Goal: Complete application form

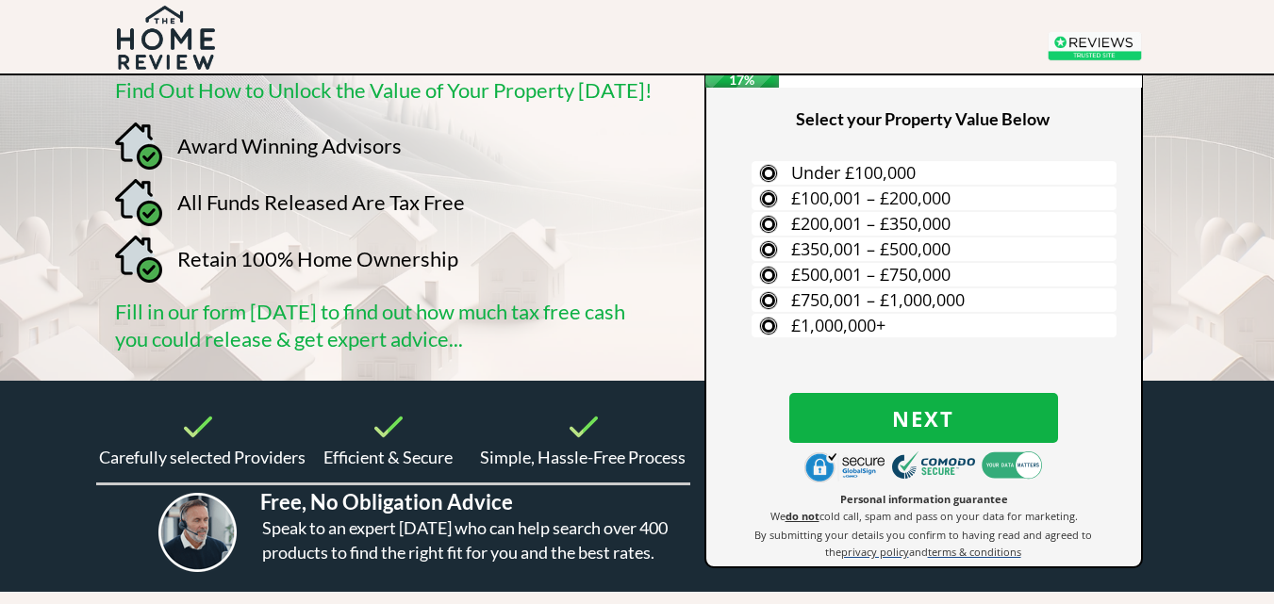
scroll to position [94, 0]
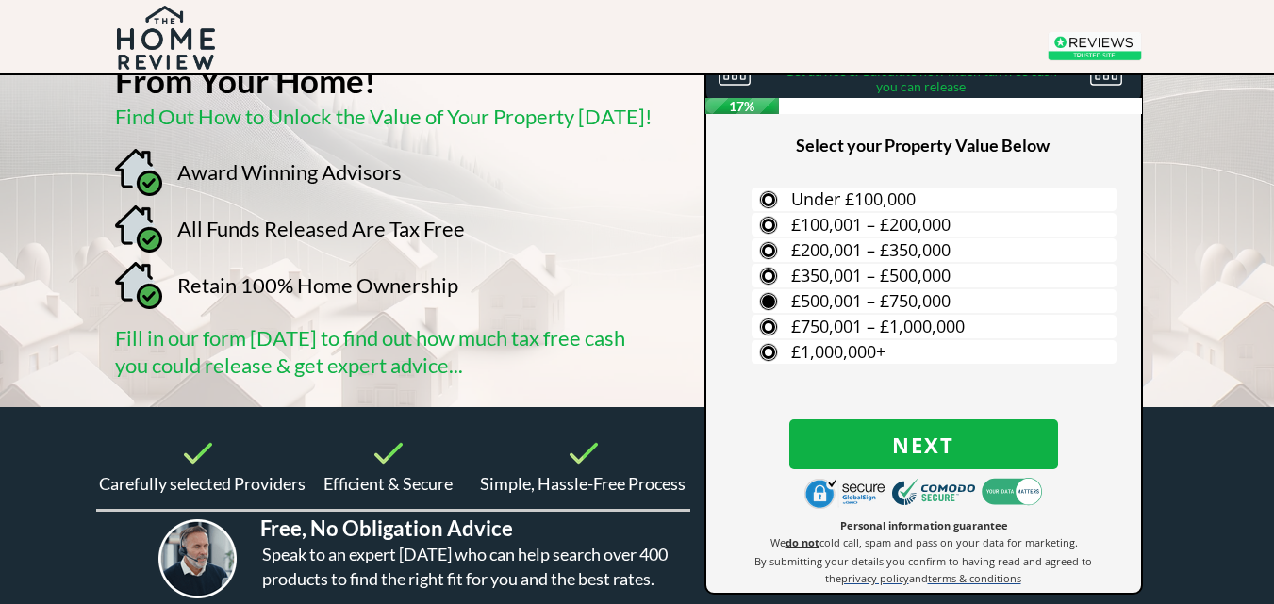
click at [762, 297] on label "£500,001 – £750,000" at bounding box center [933, 301] width 365 height 24
click at [0, 0] on input "£500,001 – £750,000" at bounding box center [0, 0] width 0 height 0
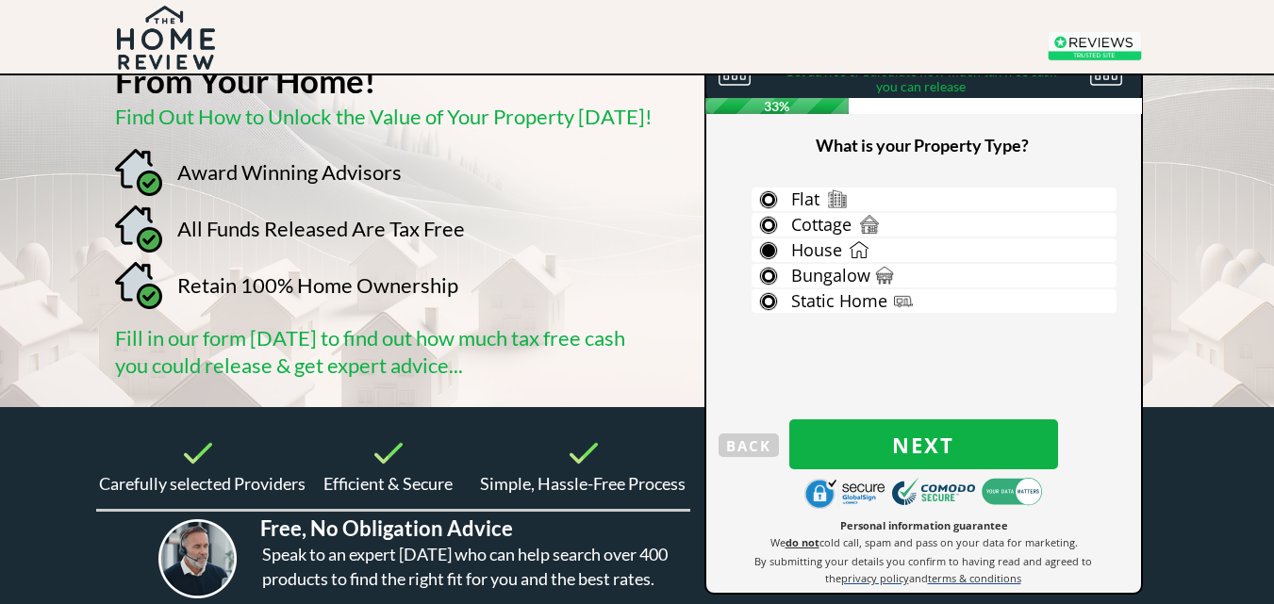
click at [766, 246] on label "House" at bounding box center [933, 251] width 365 height 24
click at [0, 0] on input "House" at bounding box center [0, 0] width 0 height 0
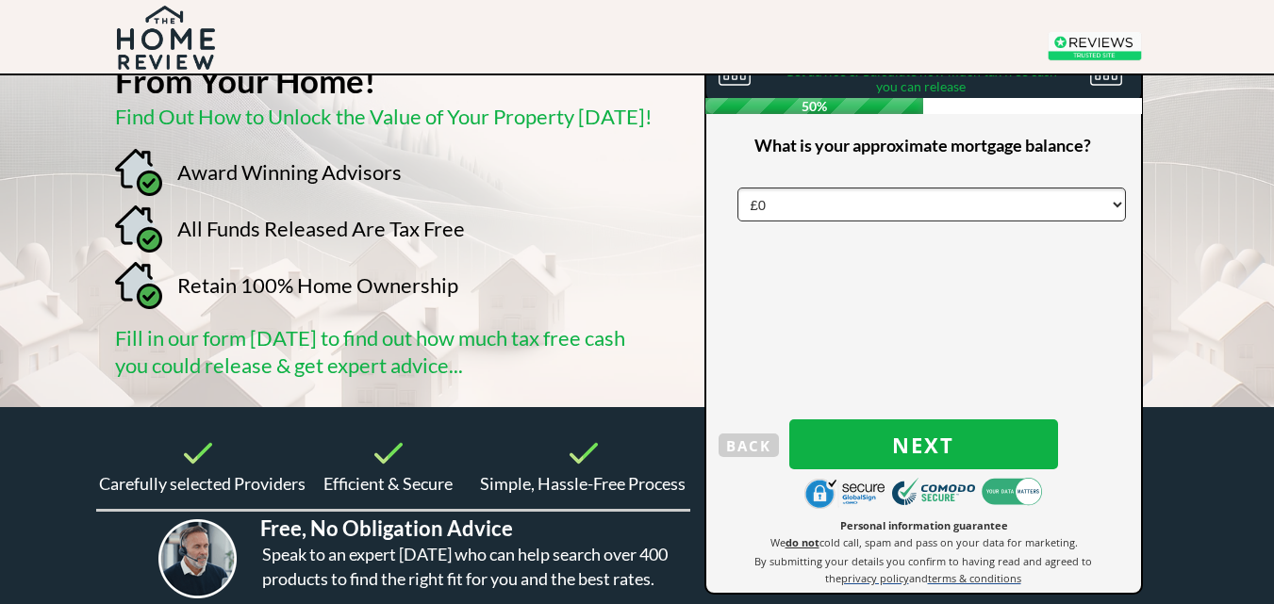
click at [1111, 205] on select "£0 £5,000 £10,000 £15,000 £20,000 £25,000 £30,000 £35,000 £40,000 £45,000 £50,0…" at bounding box center [931, 205] width 388 height 34
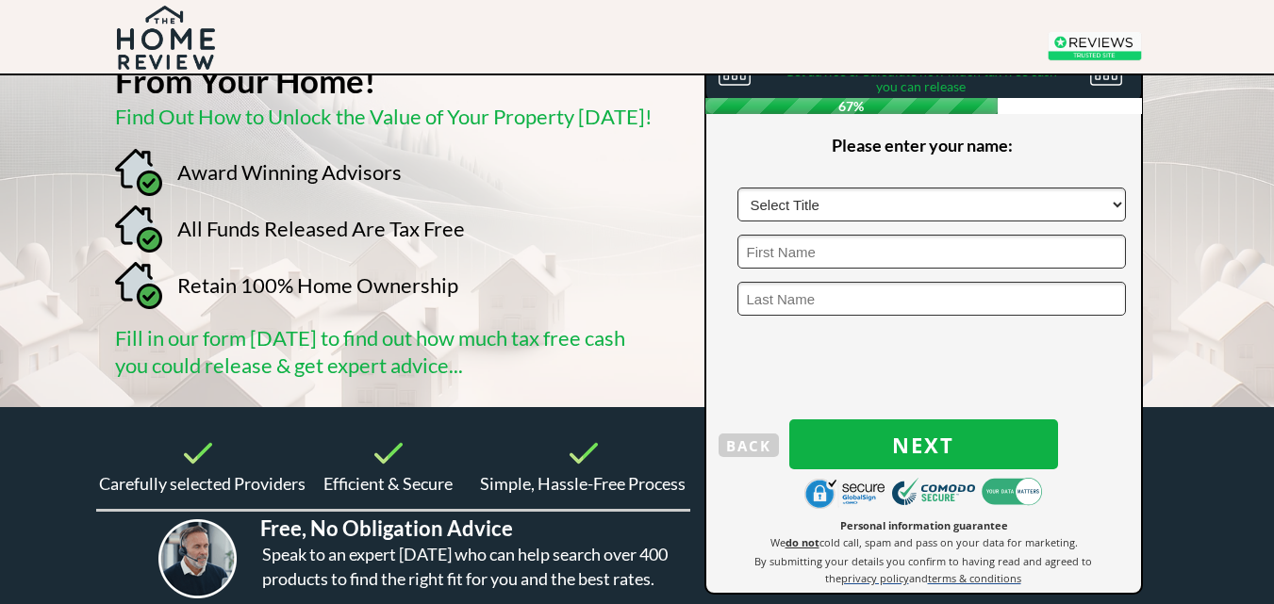
click at [803, 202] on select "Select Title Mr Mrs Ms Miss Dr Sir" at bounding box center [931, 205] width 388 height 34
select select "Mr"
click at [737, 188] on select "Select Title Mr Mrs Ms Miss Dr Sir" at bounding box center [931, 205] width 388 height 34
click at [788, 251] on input "text" at bounding box center [931, 252] width 388 height 34
type input "Boris"
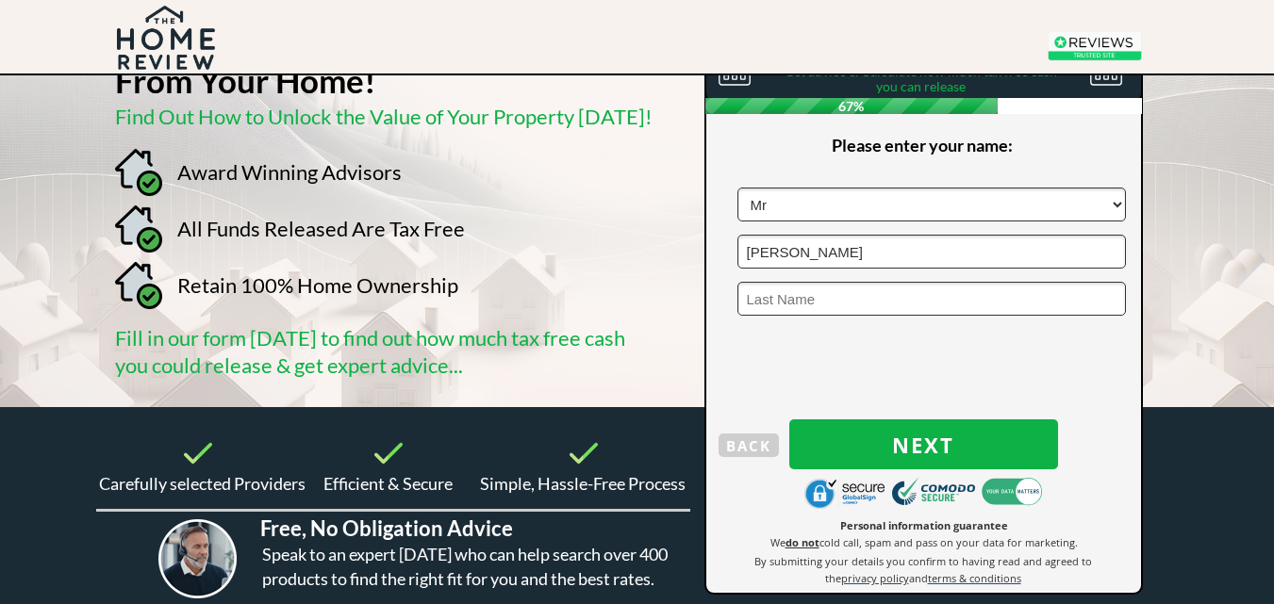
click at [865, 305] on input "text" at bounding box center [931, 299] width 388 height 34
type input "Maksimov"
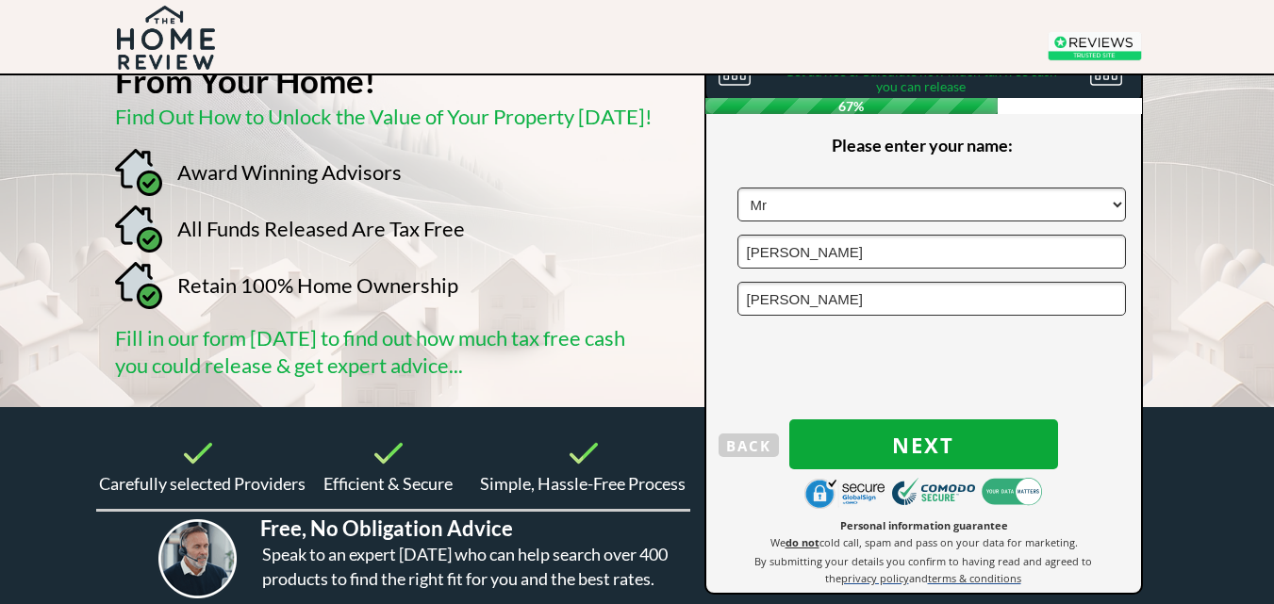
click at [893, 440] on span "Next" at bounding box center [923, 445] width 269 height 25
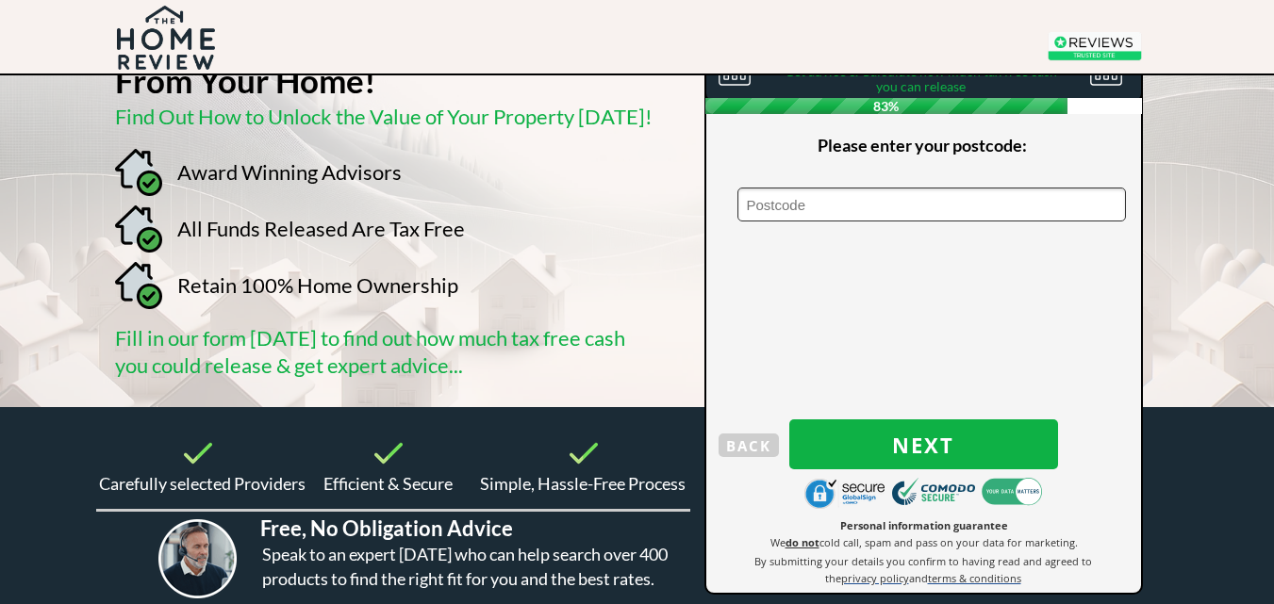
click at [781, 207] on input "text" at bounding box center [931, 205] width 388 height 34
type input "N17 6BS"
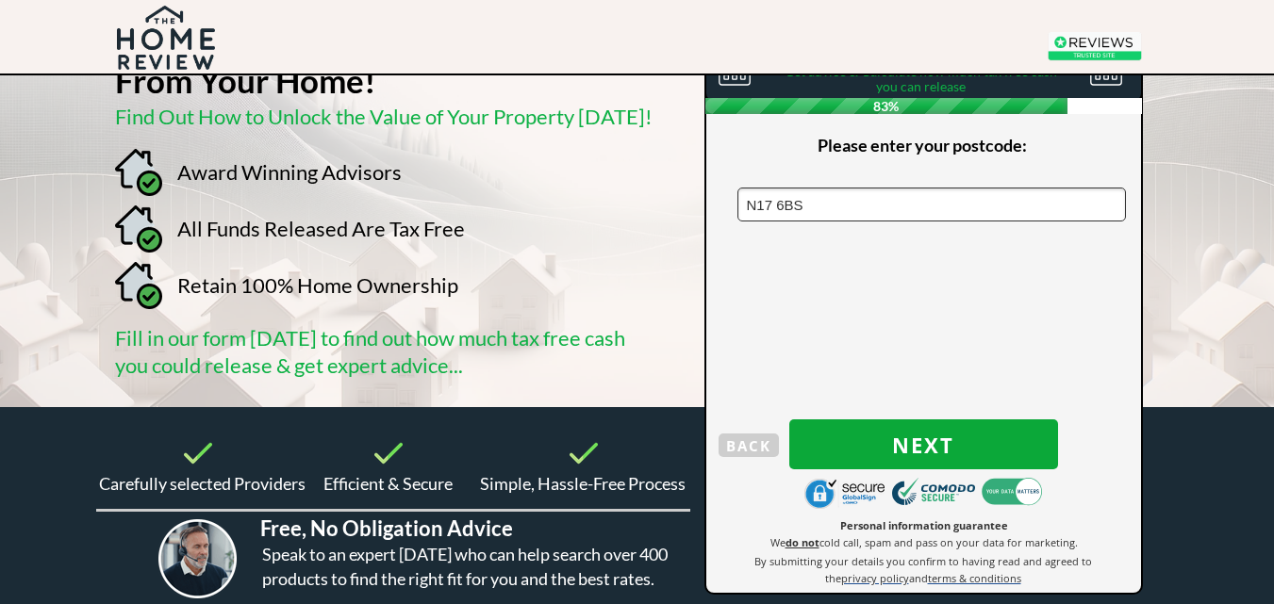
click at [902, 441] on span "Next" at bounding box center [923, 445] width 269 height 25
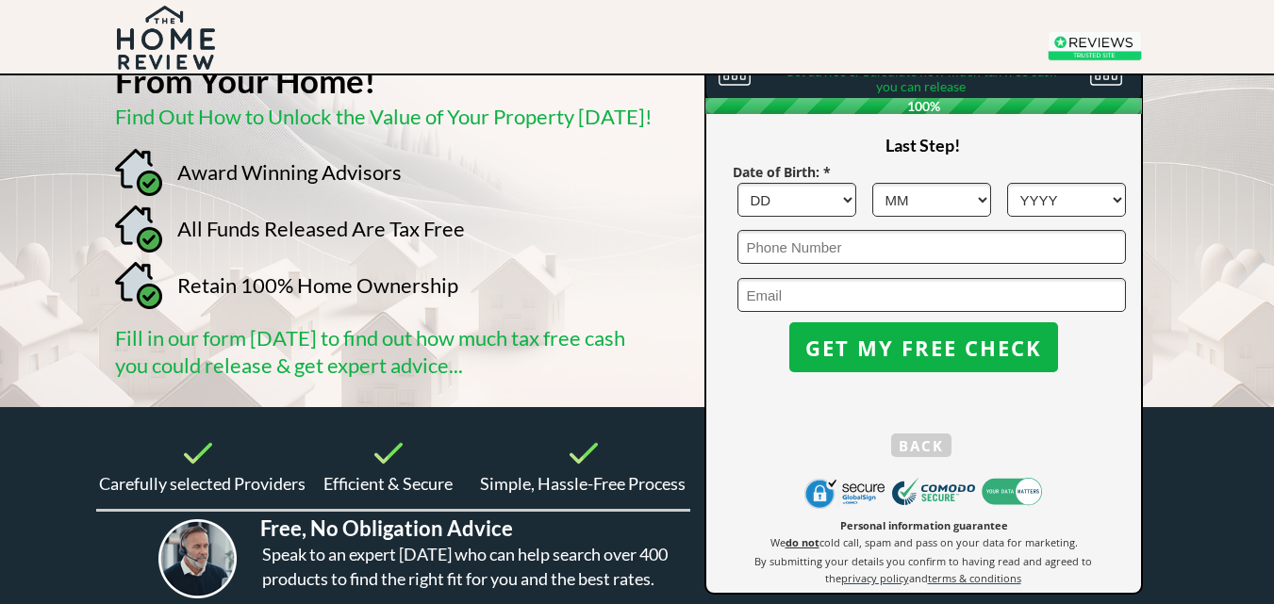
click at [850, 206] on select "DD 1 2 3 4 5 6 7 8 9 10 11 12 13 14 15 16 17 18 19 20 21 22 23 24 25 26 27 28 2…" at bounding box center [796, 200] width 119 height 34
select select "27"
click at [737, 183] on select "DD 1 2 3 4 5 6 7 8 9 10 11 12 13 14 15 16 17 18 19 20 21 22 23 24 25 26 27 28 2…" at bounding box center [796, 200] width 119 height 34
click at [949, 194] on select "MM 1 2 3 4 5 6 7 8 9 10 11 12" at bounding box center [931, 200] width 119 height 34
select select "10"
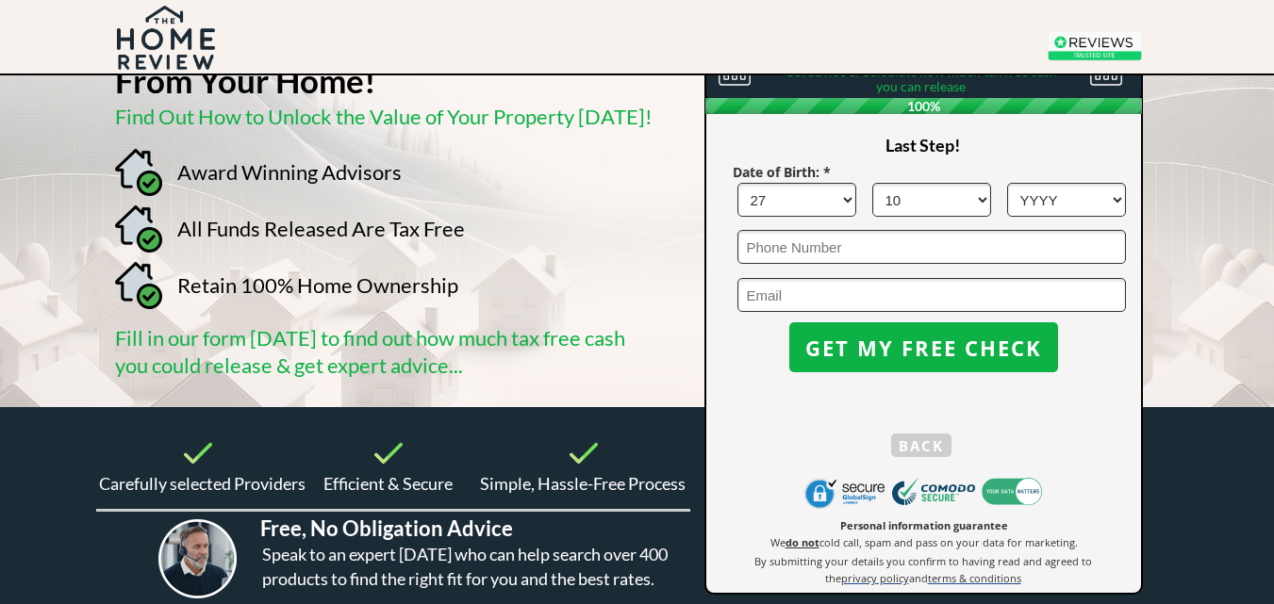
click at [872, 183] on select "MM 1 2 3 4 5 6 7 8 9 10 11 12" at bounding box center [931, 200] width 119 height 34
click at [1106, 201] on select "YYYY 1966 1965 1964 1963 1962 1961 1960 1959 1958 1957 1956 1955 1954 1953 1952…" at bounding box center [1066, 200] width 119 height 34
select select "1961"
click at [1007, 183] on select "YYYY 1966 1965 1964 1963 1962 1961 1960 1959 1958 1957 1956 1955 1954 1953 1952…" at bounding box center [1066, 200] width 119 height 34
click at [846, 251] on input "tel" at bounding box center [931, 247] width 388 height 34
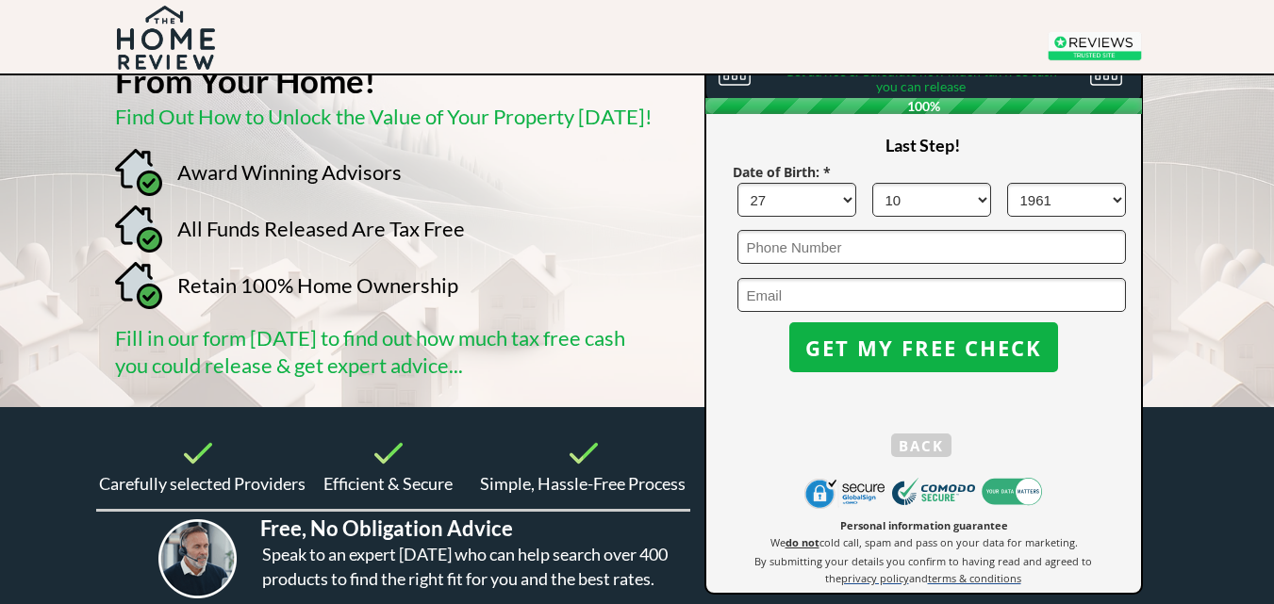
type input "07778418816"
click at [864, 297] on input "email" at bounding box center [931, 295] width 388 height 34
type input "borsmaxxx@yahoo.com"
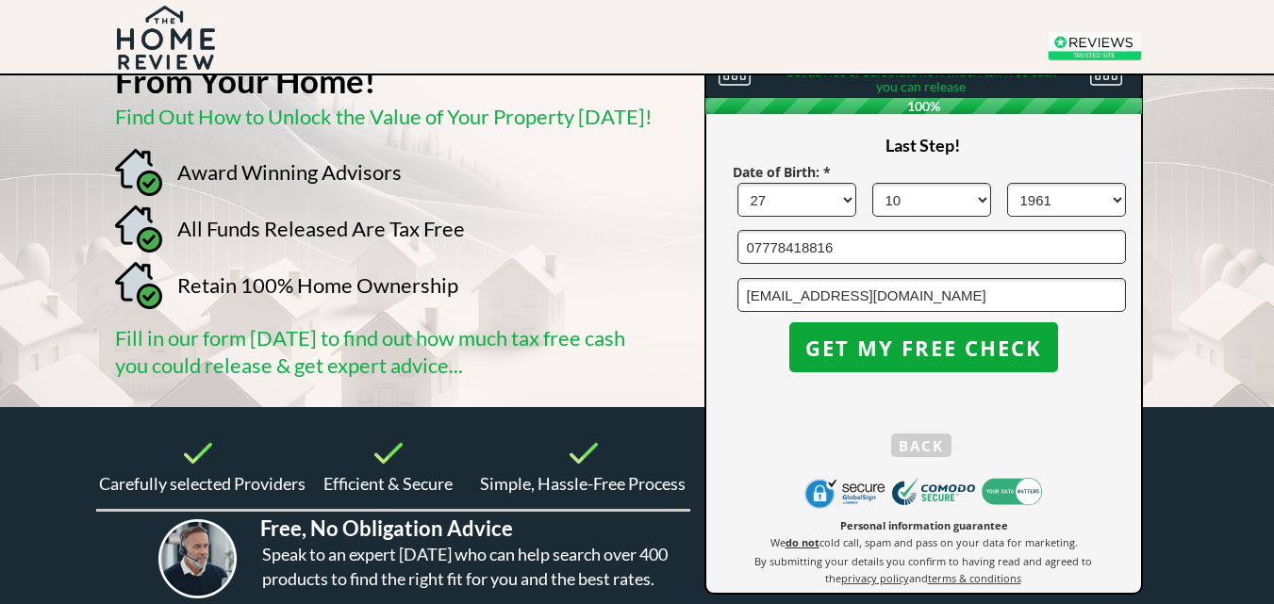
click at [878, 336] on span "GET MY FREE CHECK" at bounding box center [923, 348] width 269 height 25
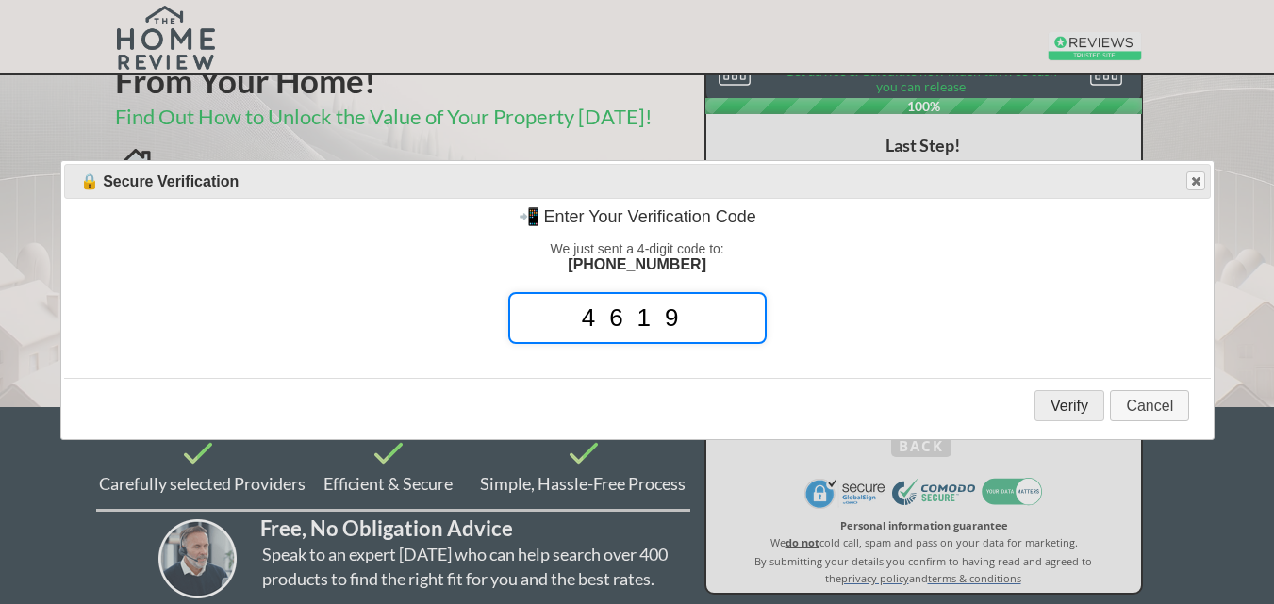
type input "4619"
click at [1088, 404] on button "Verify" at bounding box center [1069, 405] width 70 height 31
